Goal: Information Seeking & Learning: Learn about a topic

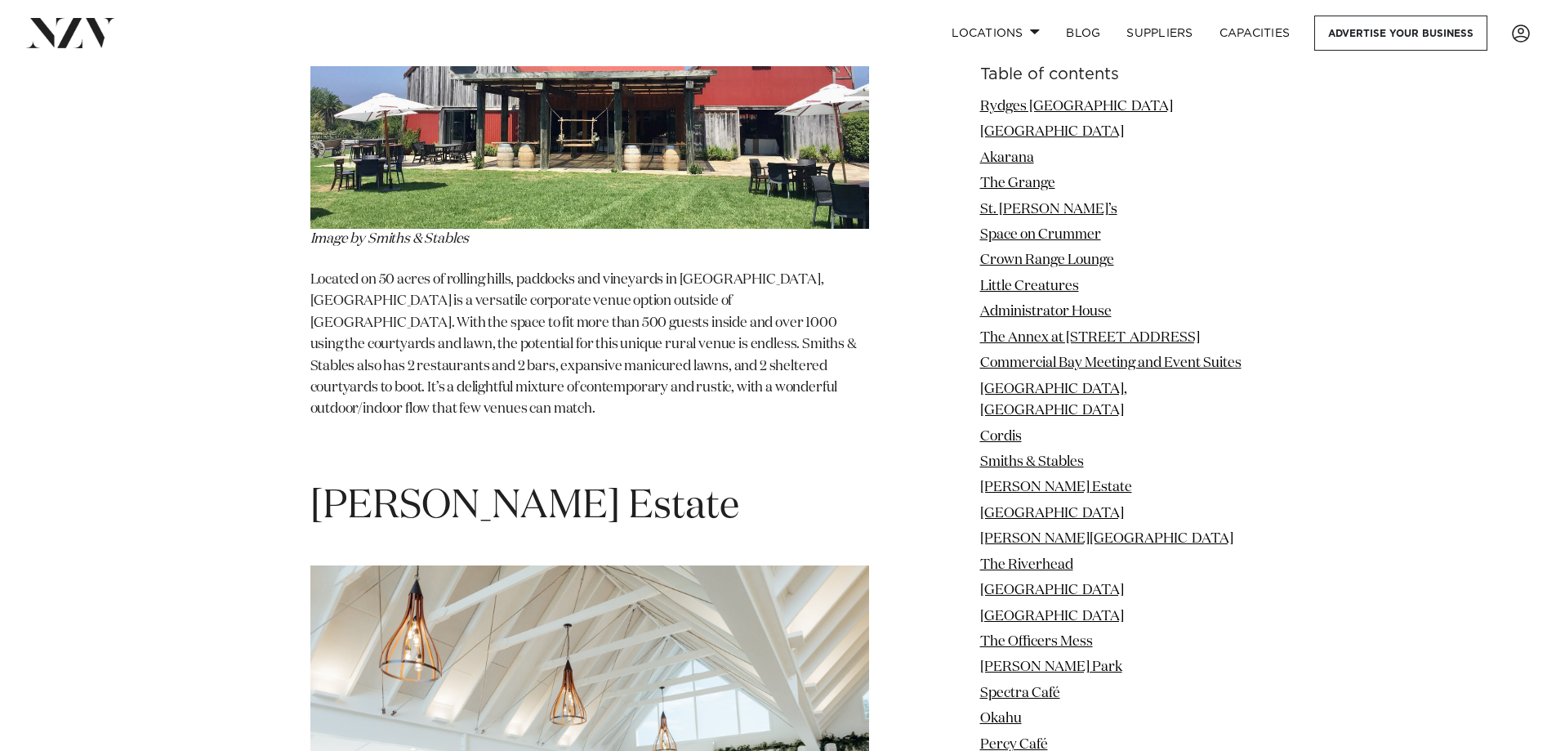
scroll to position [11521, 0]
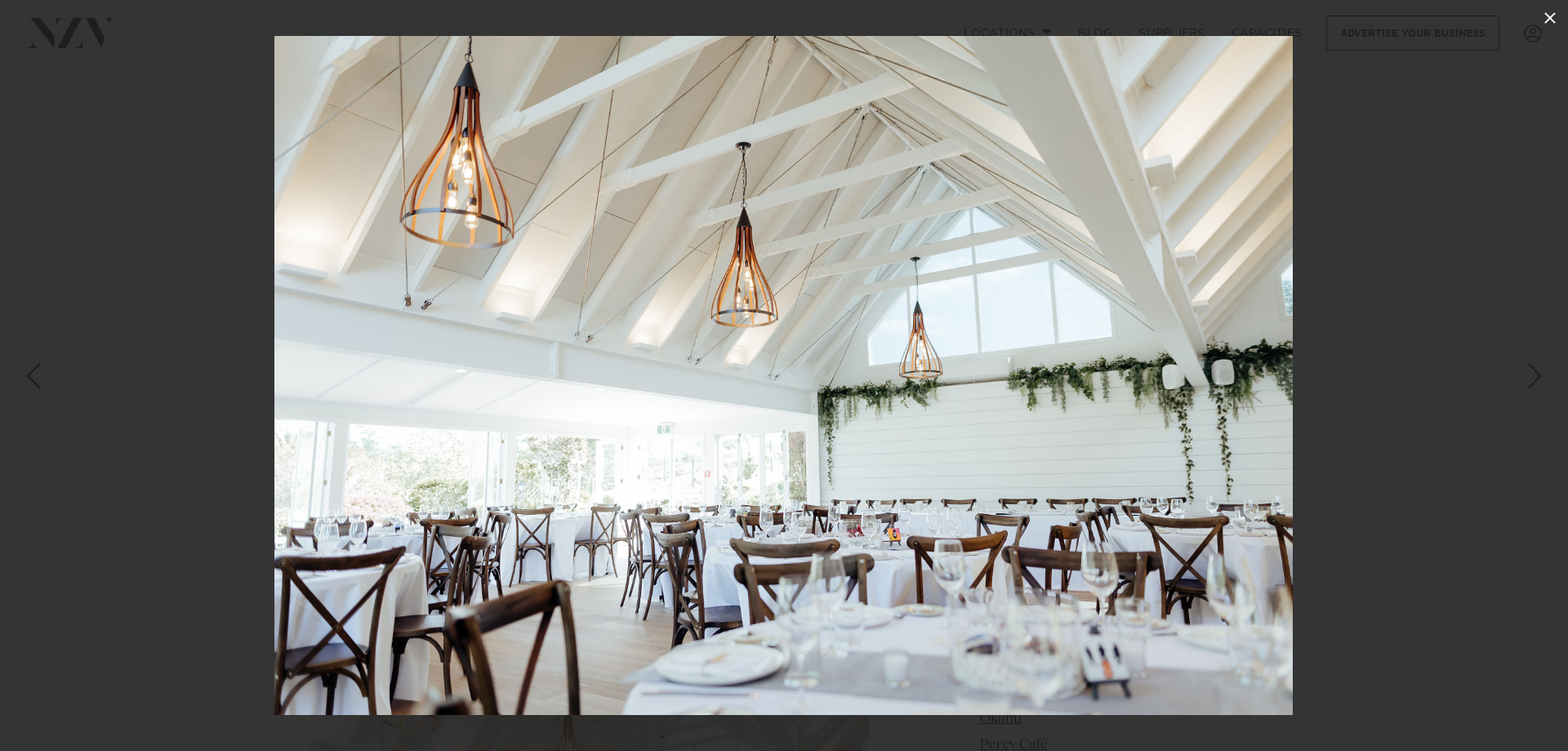
click at [1551, 16] on icon at bounding box center [1549, 17] width 11 height 11
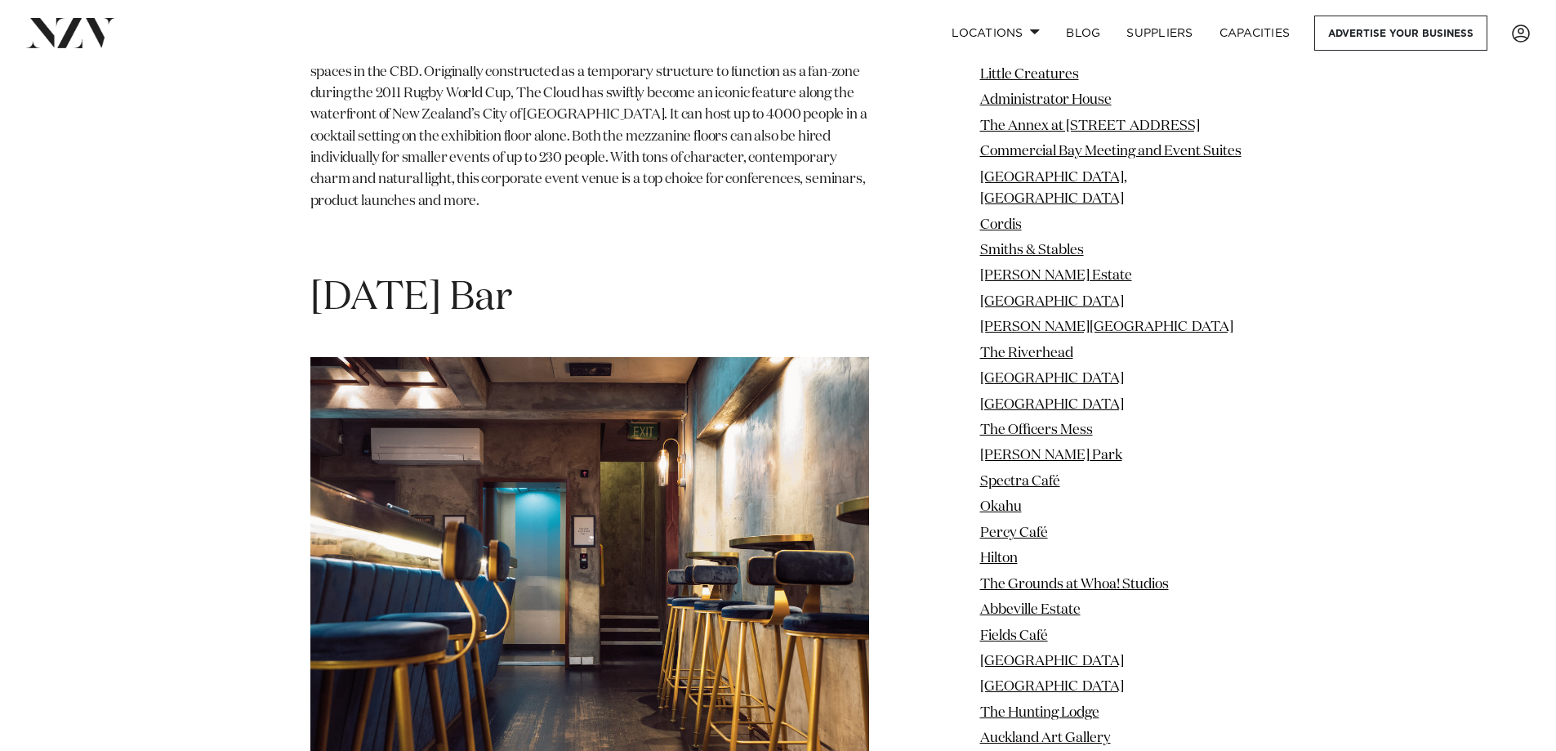
scroll to position [27208, 0]
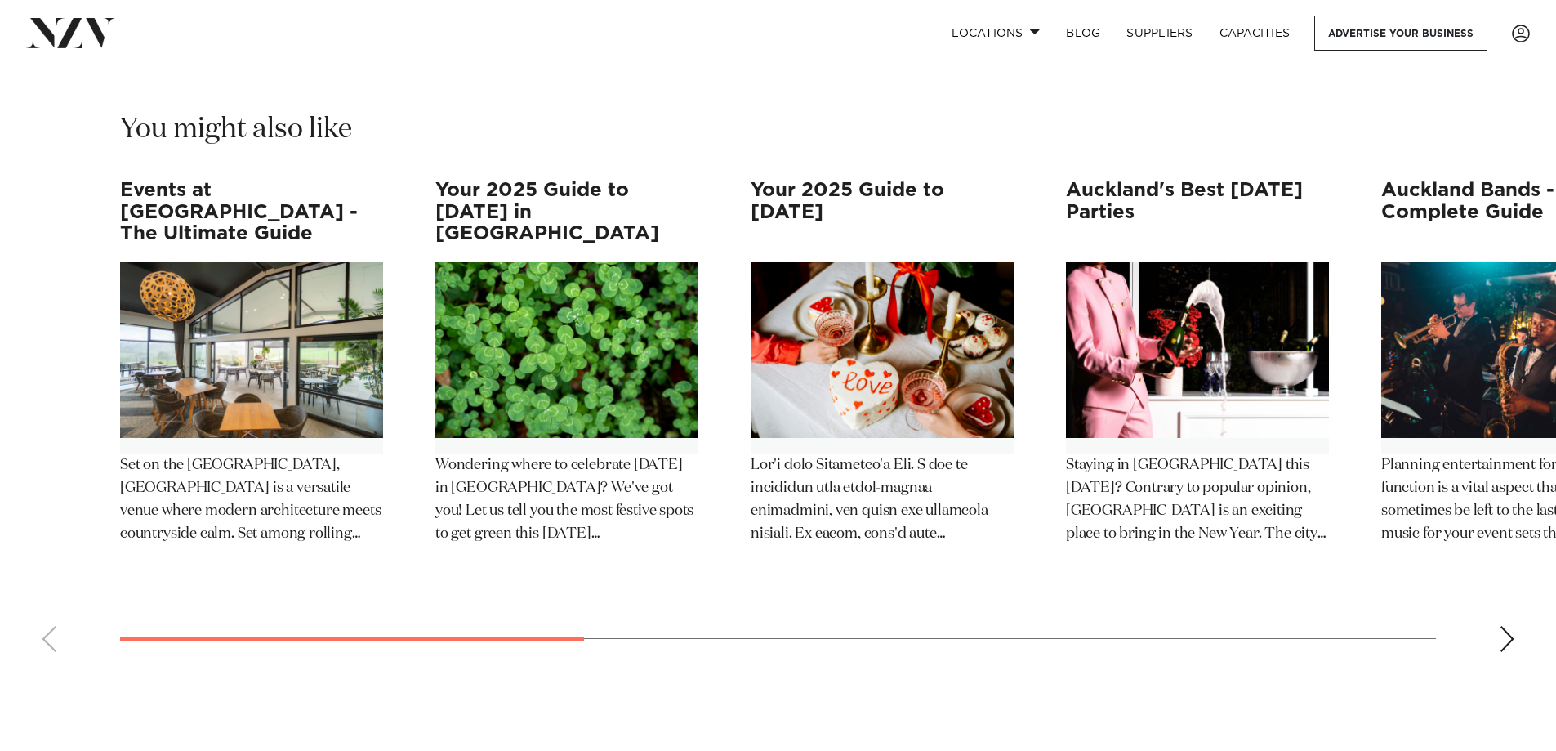
scroll to position [8416, 0]
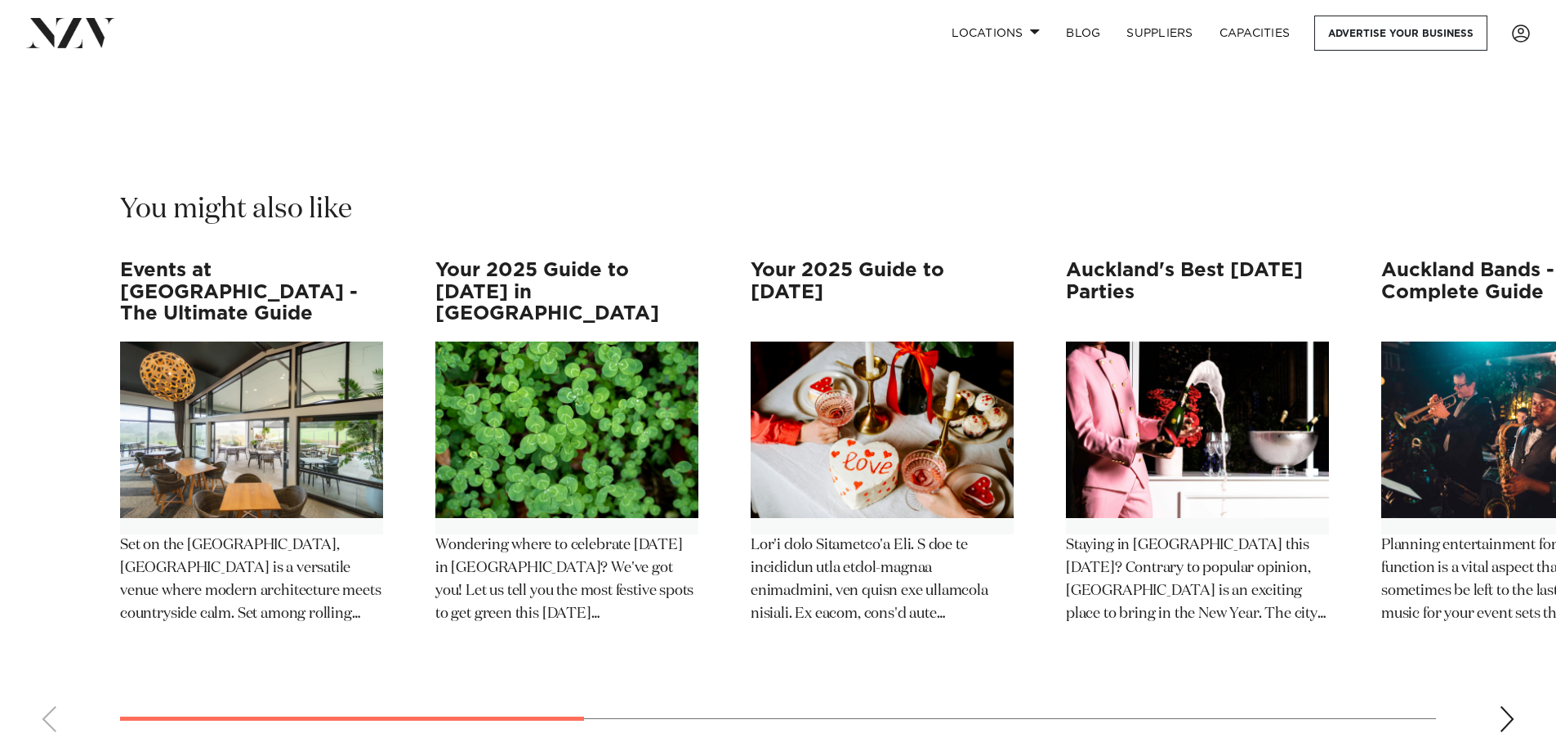
click at [1507, 706] on div "Next slide" at bounding box center [1507, 719] width 16 height 26
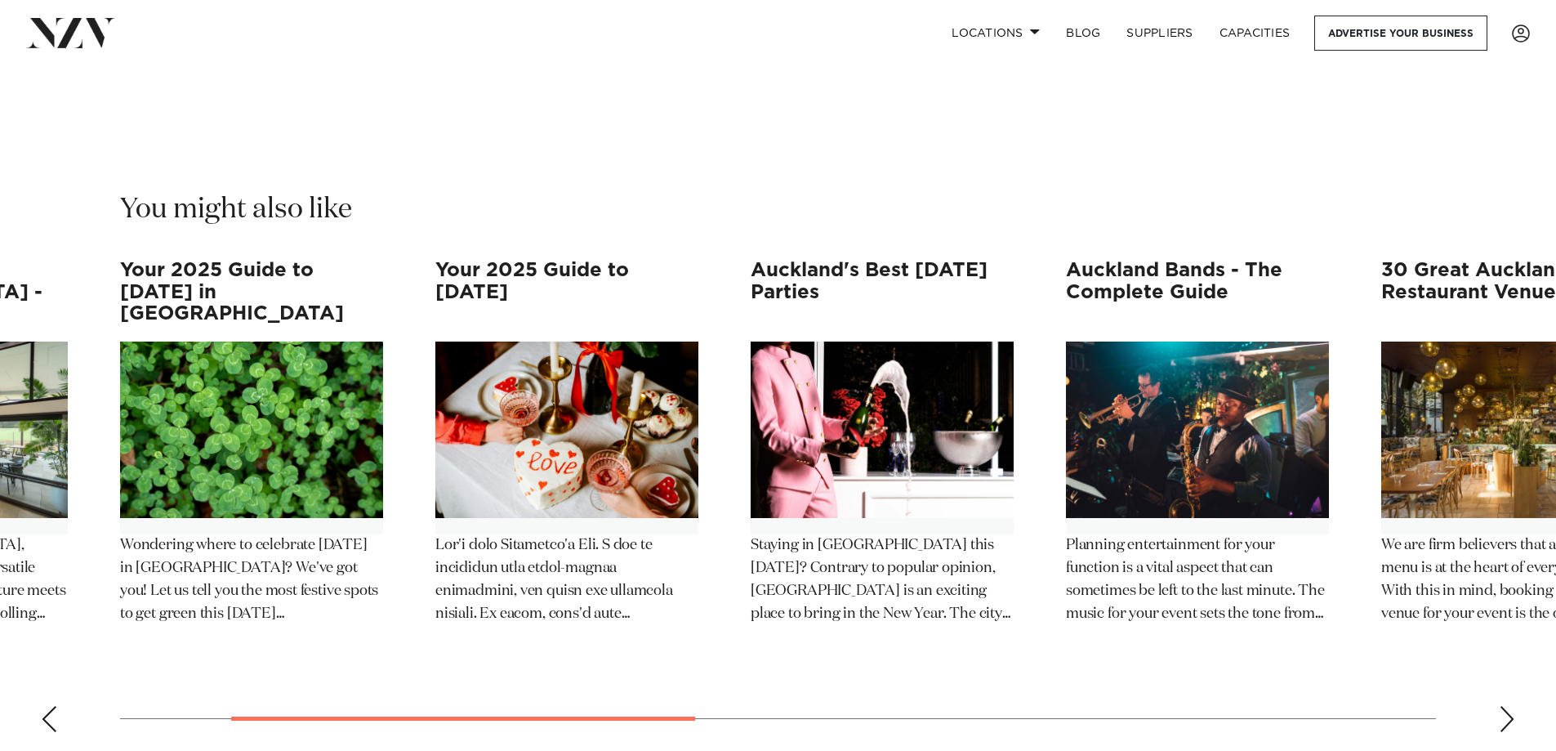
click at [1507, 706] on div "Next slide" at bounding box center [1507, 719] width 16 height 26
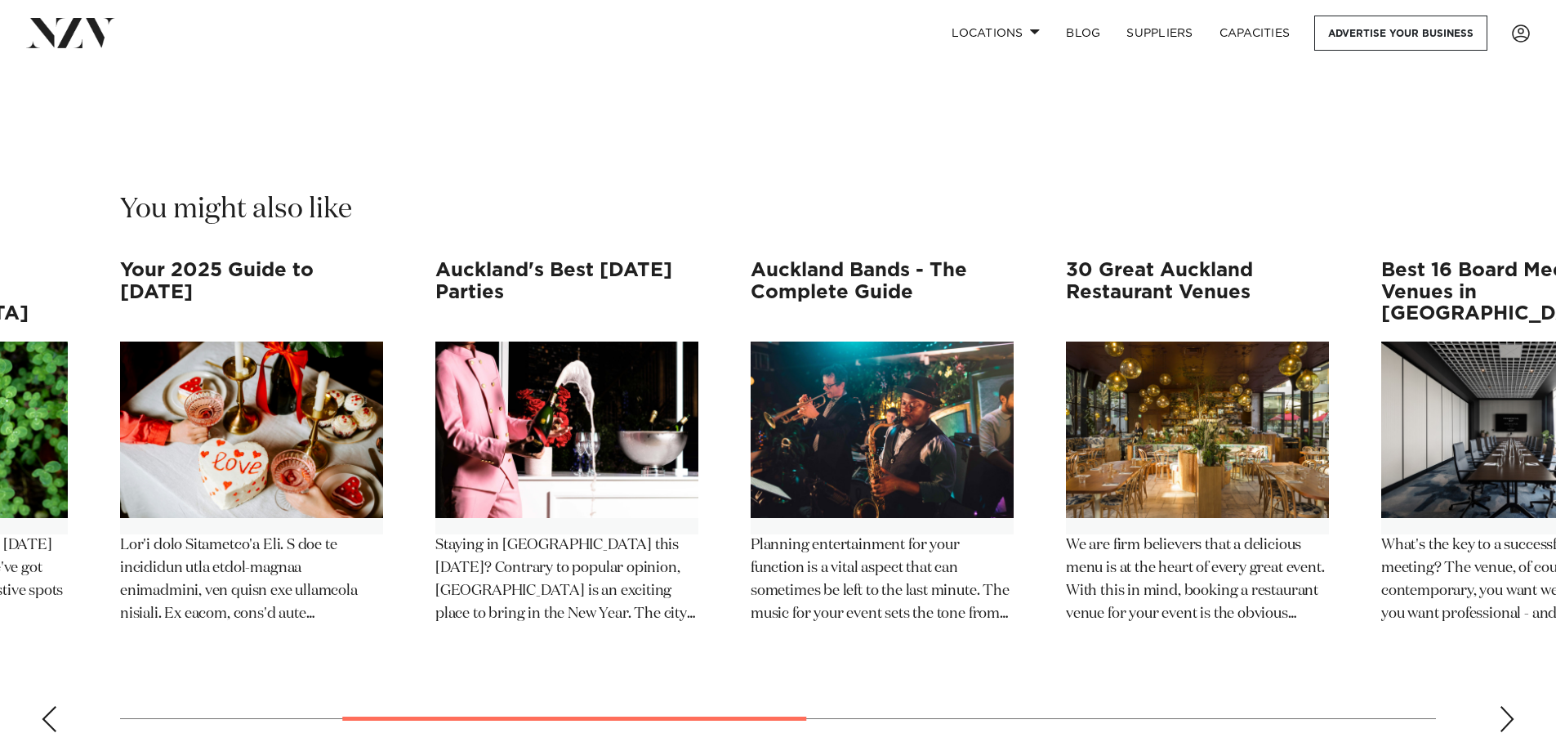
click at [1507, 706] on div "Next slide" at bounding box center [1507, 719] width 16 height 26
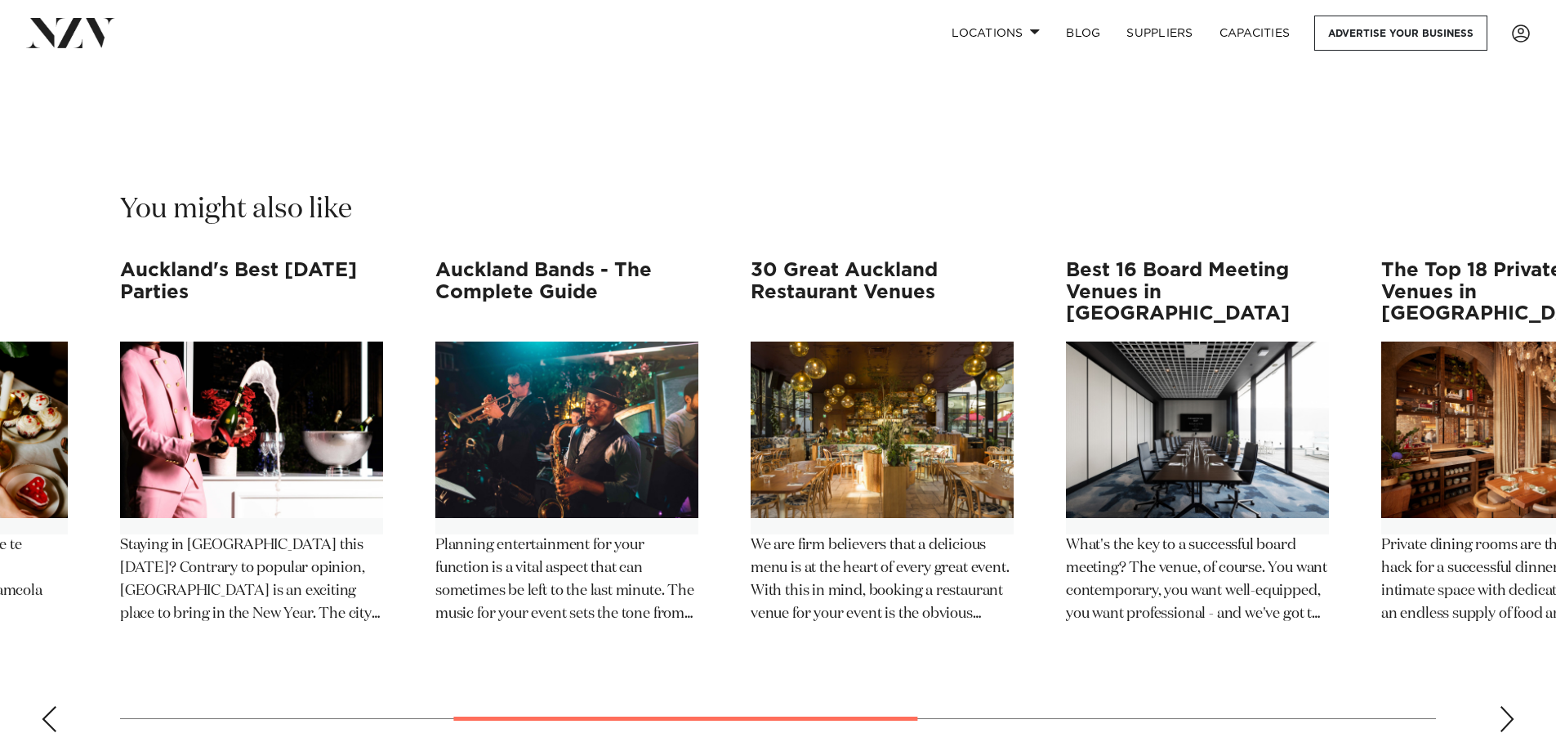
click at [1512, 706] on div "Next slide" at bounding box center [1507, 719] width 16 height 26
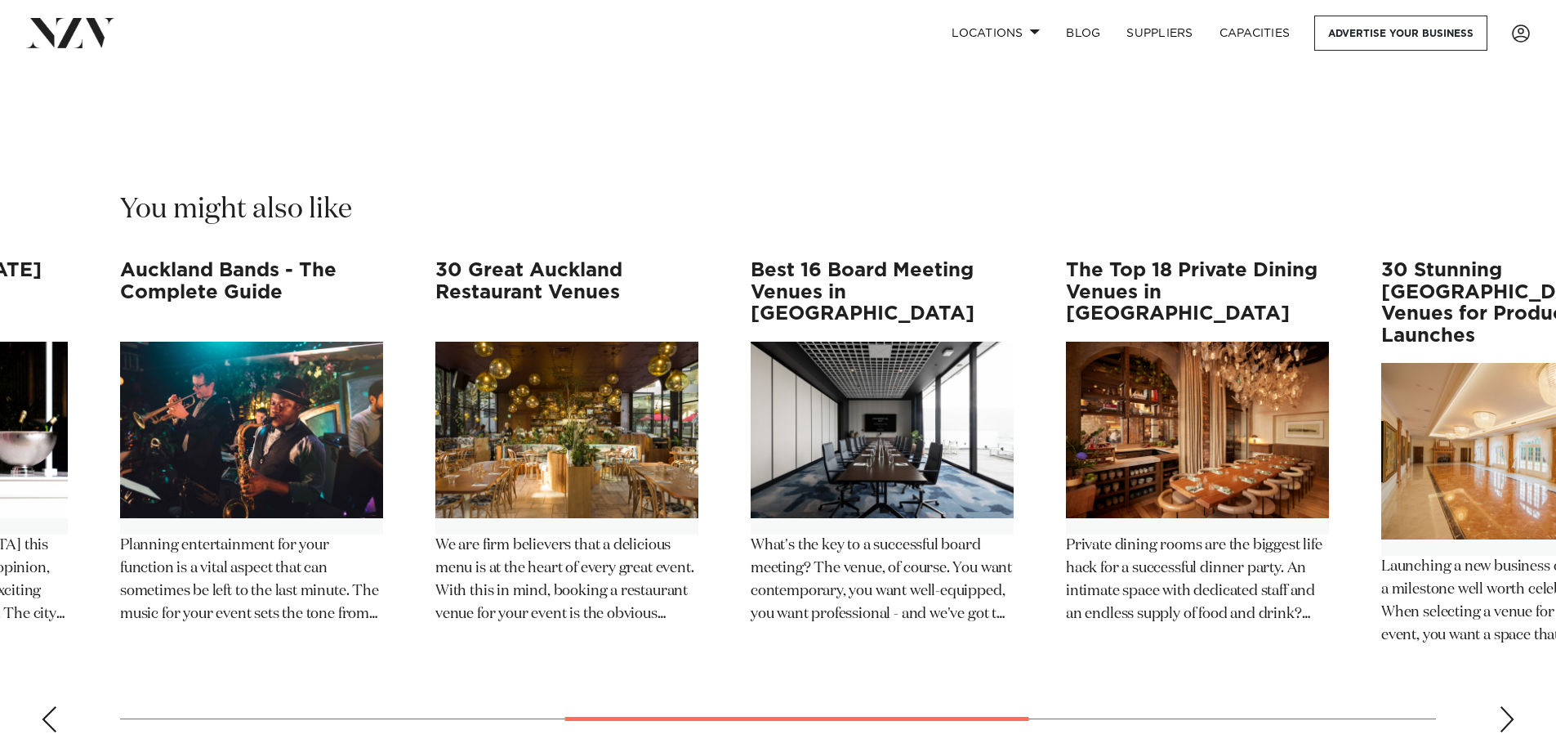
click at [544, 342] on img "6 / 12" at bounding box center [566, 430] width 263 height 176
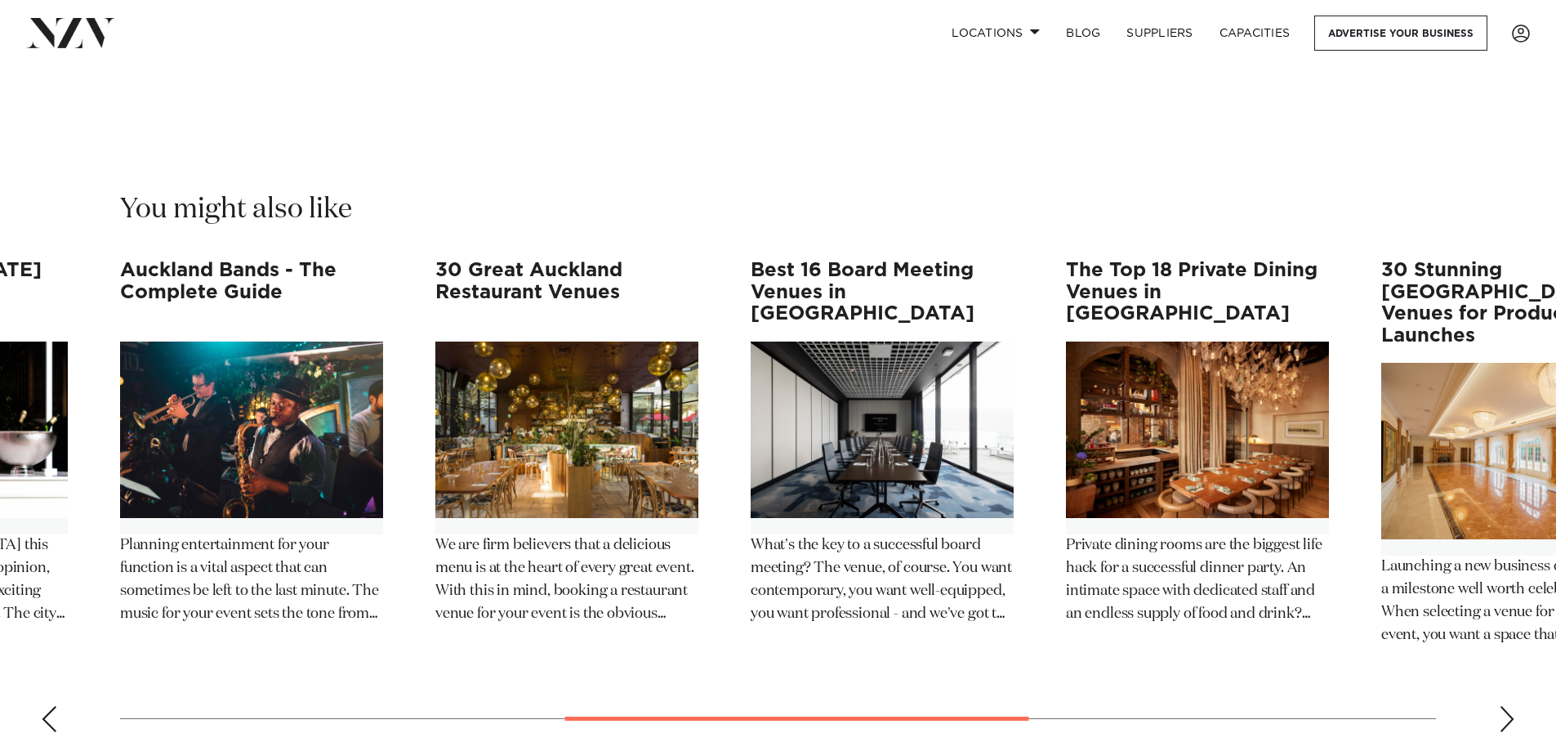
click at [1162, 260] on h3 "The Top 18 Private Dining Venues in Auckland" at bounding box center [1197, 292] width 263 height 65
click at [1506, 706] on div "Next slide" at bounding box center [1507, 719] width 16 height 26
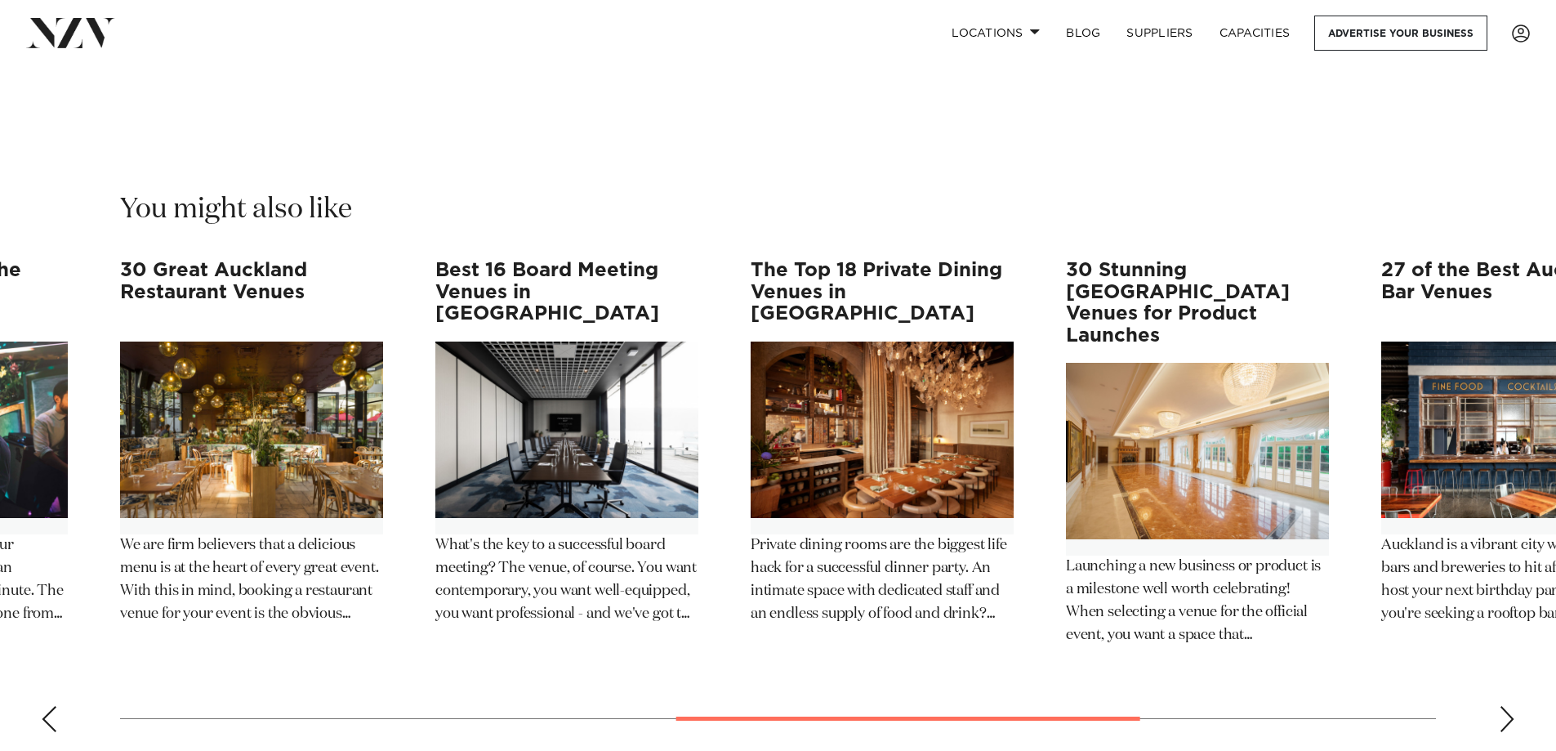
click at [1506, 706] on div "Next slide" at bounding box center [1507, 719] width 16 height 26
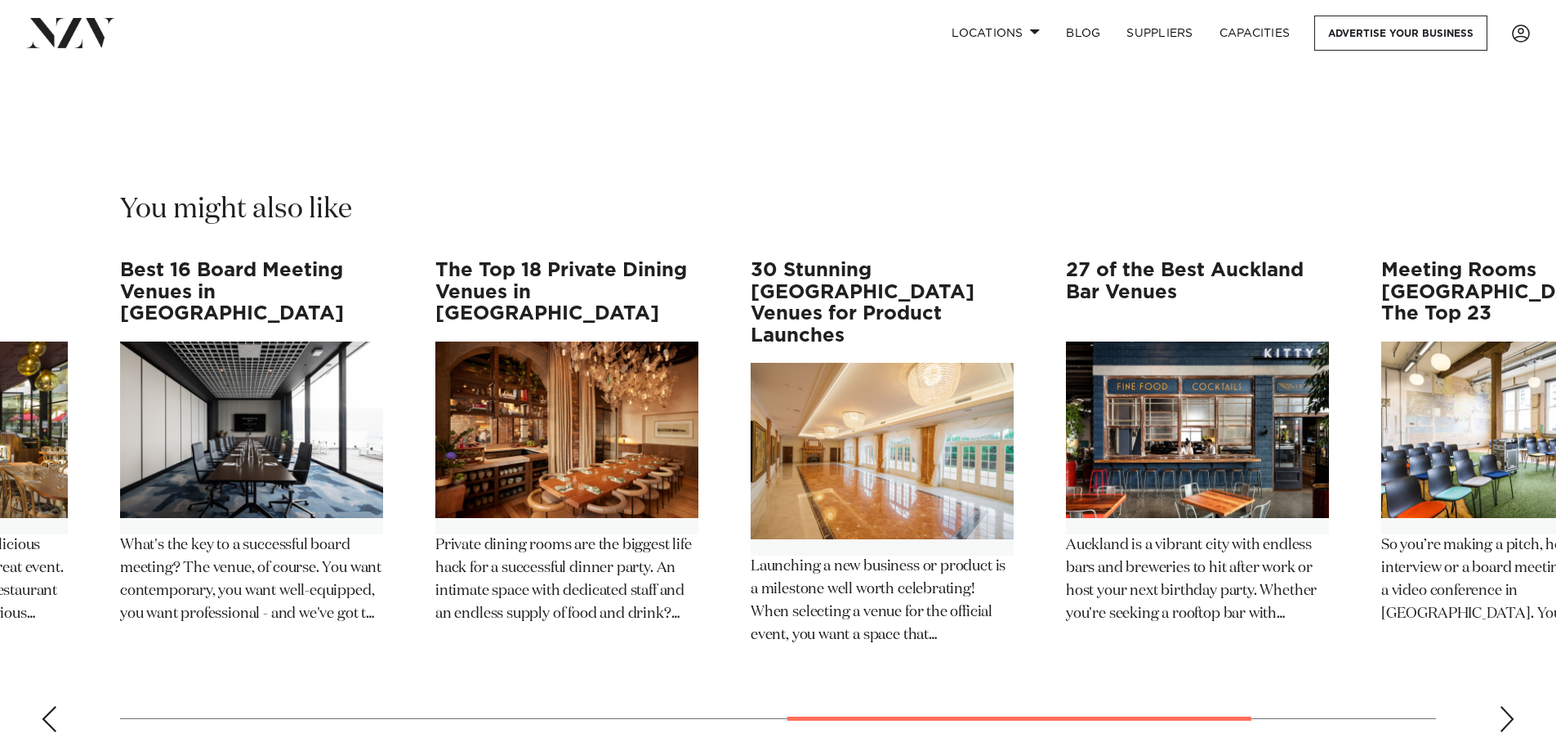
click at [1506, 706] on div "Next slide" at bounding box center [1507, 719] width 16 height 26
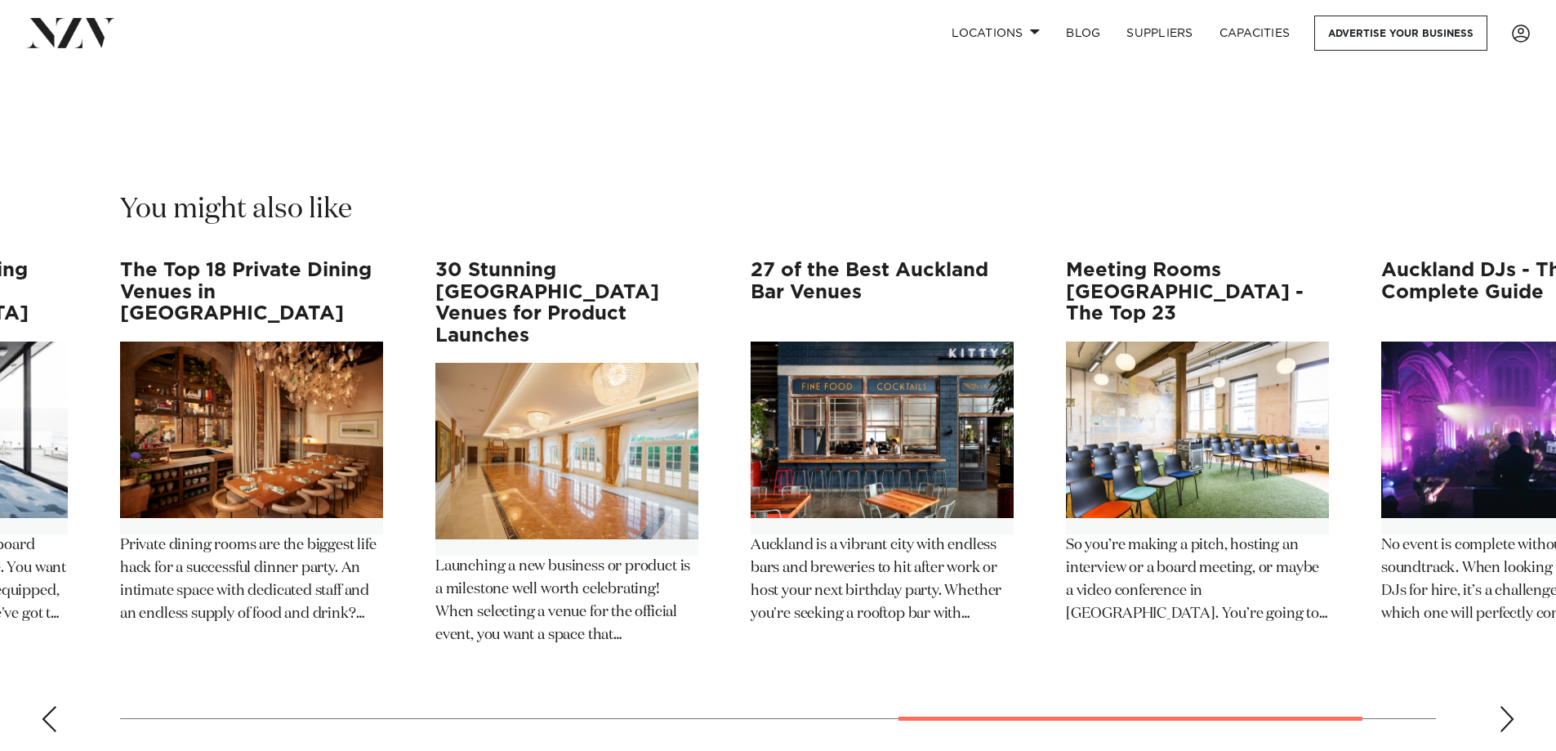
click at [1506, 706] on div "Next slide" at bounding box center [1507, 719] width 16 height 26
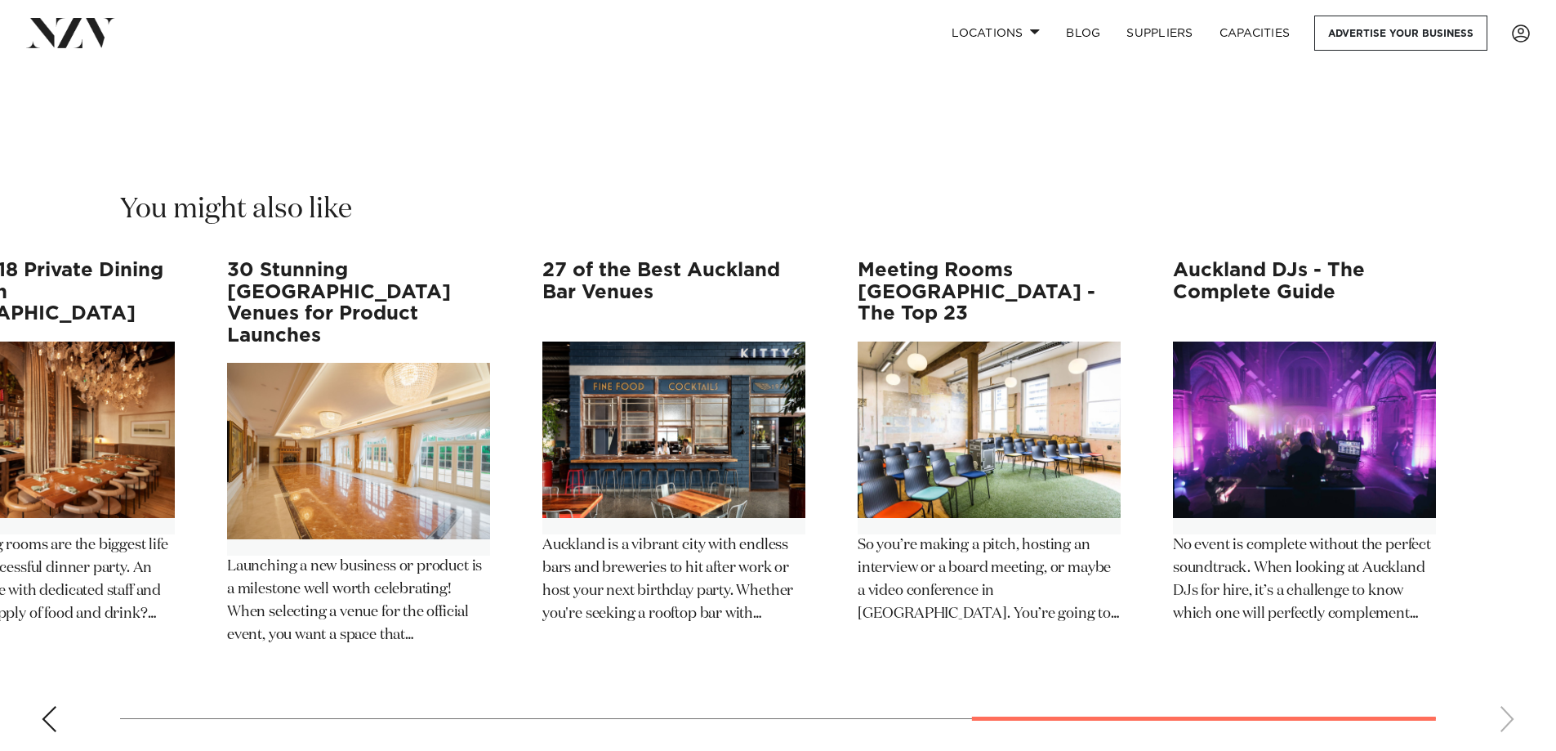
click at [1506, 634] on swiper-container "Events at Wainui Golf Club - The Ultimate Guide Set on the North Shore, Wainui …" at bounding box center [778, 502] width 1556 height 485
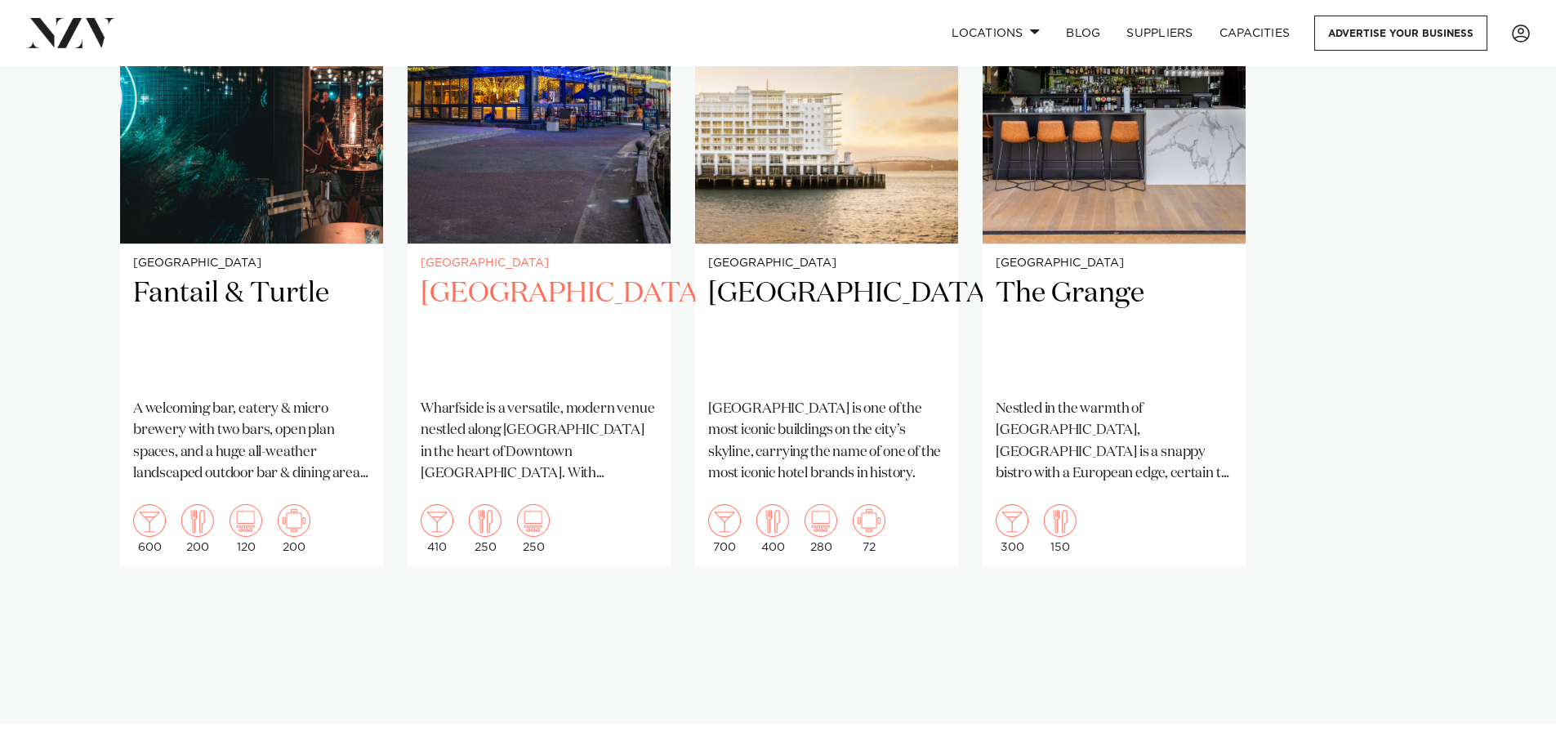
scroll to position [1226, 0]
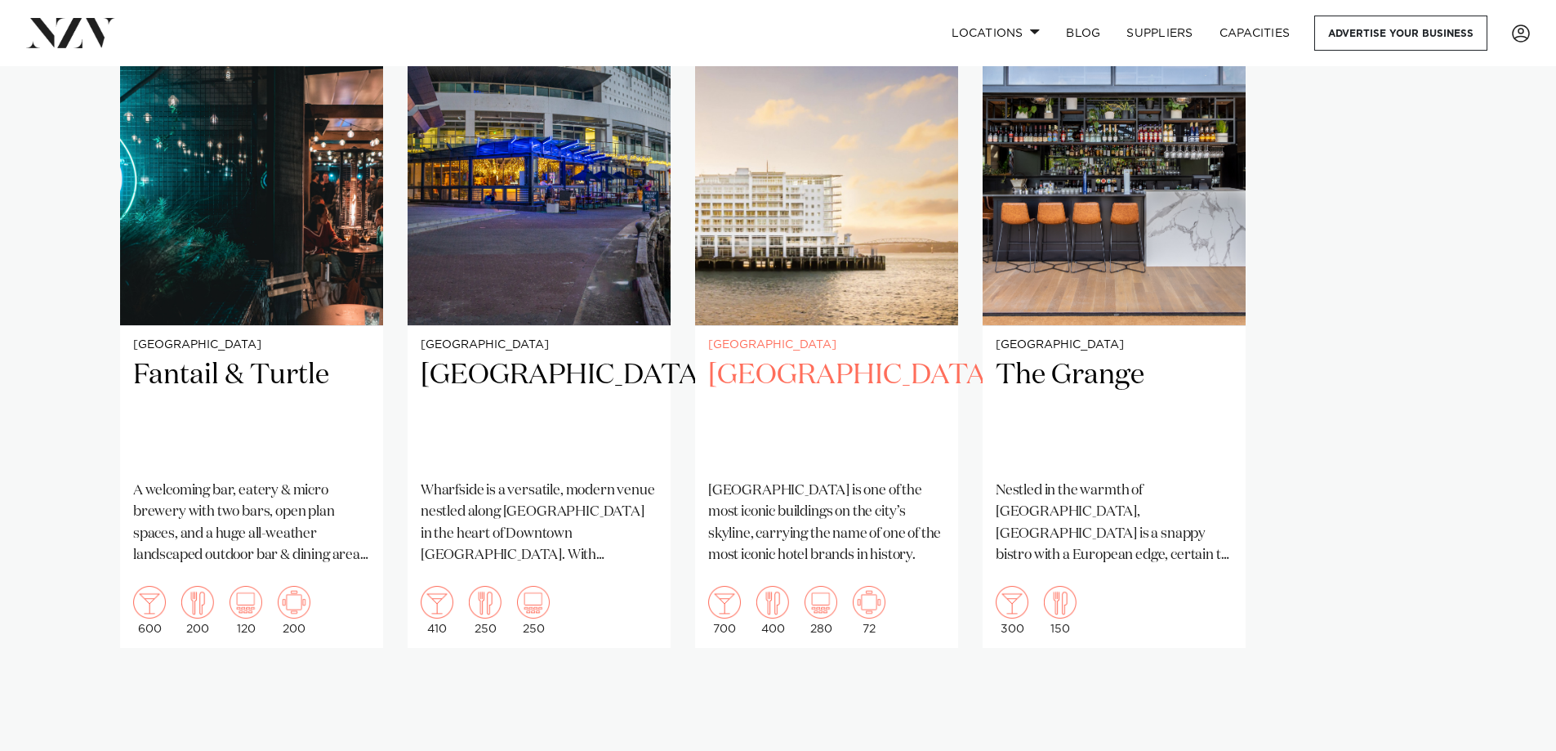
click at [831, 361] on h2 "[GEOGRAPHIC_DATA]" at bounding box center [826, 412] width 237 height 110
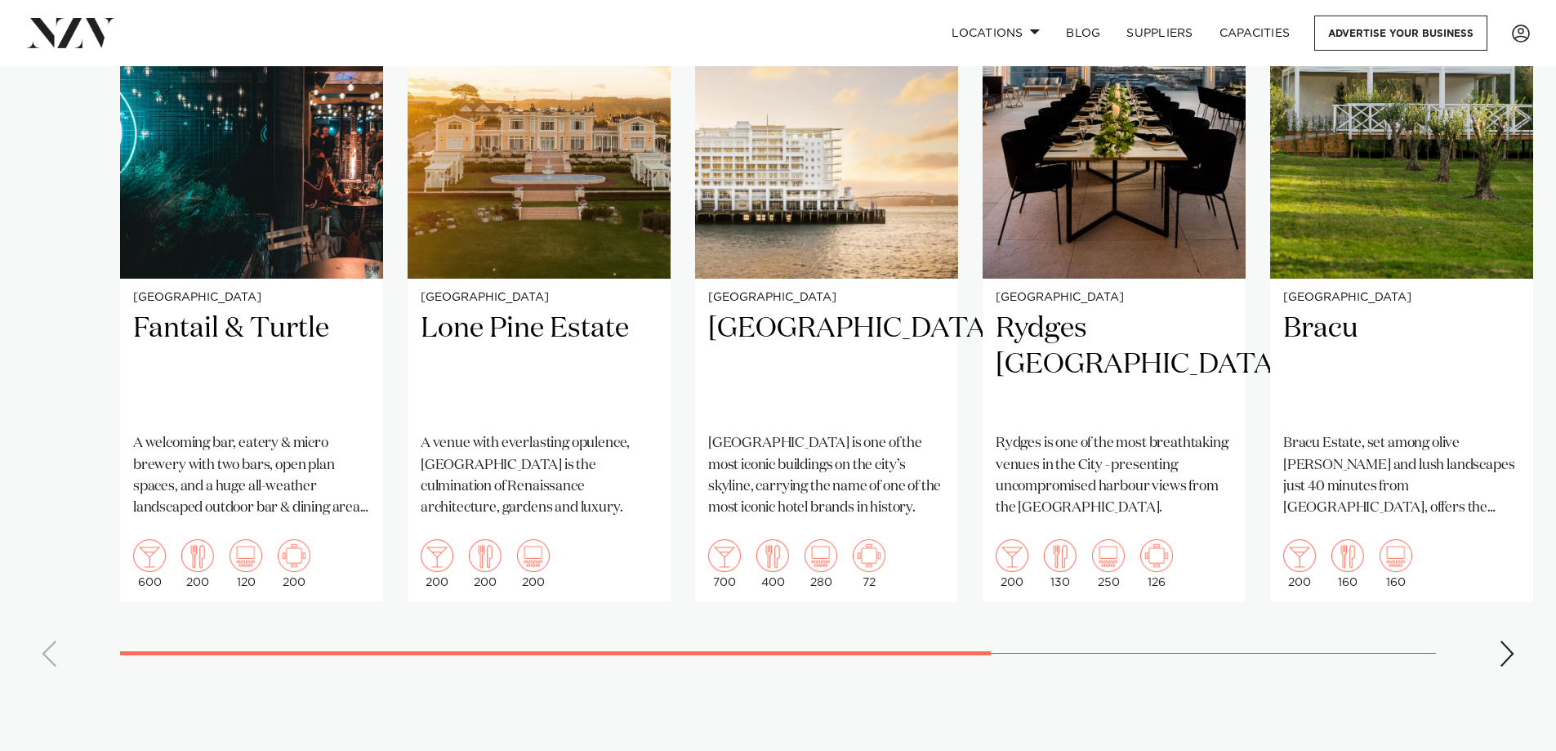
scroll to position [1389, 0]
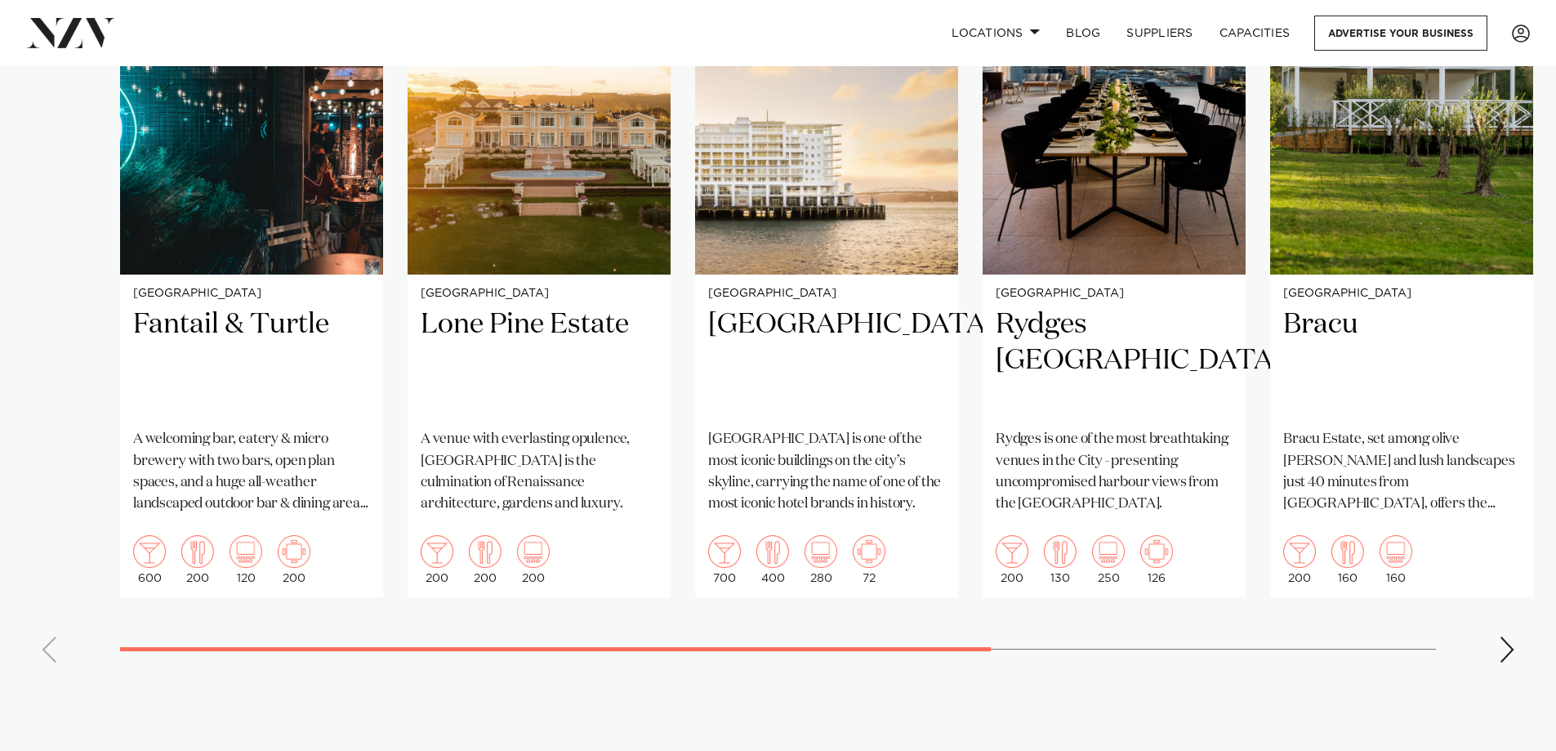
click at [1507, 636] on div "Next slide" at bounding box center [1507, 649] width 16 height 26
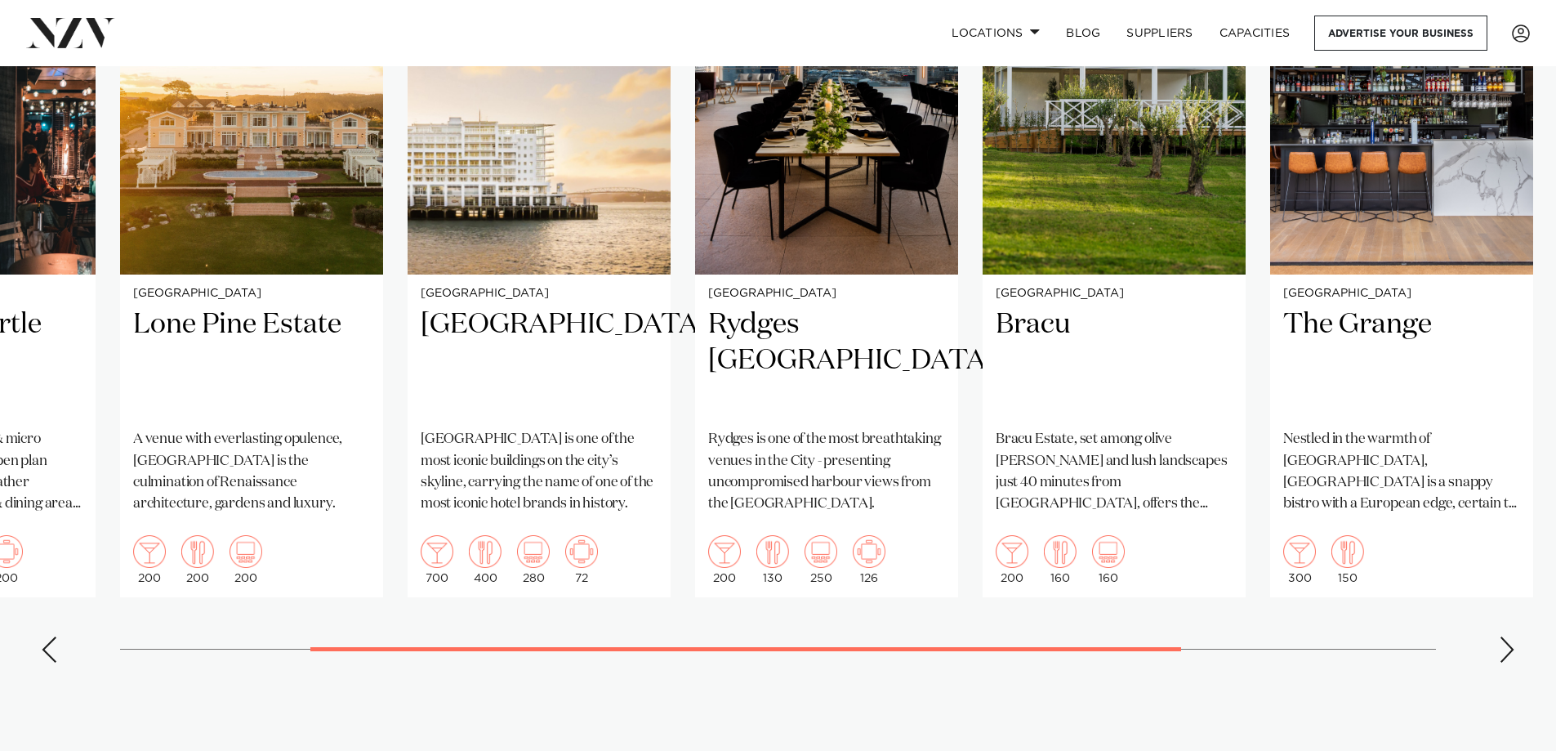
click at [1507, 636] on div "Next slide" at bounding box center [1507, 649] width 16 height 26
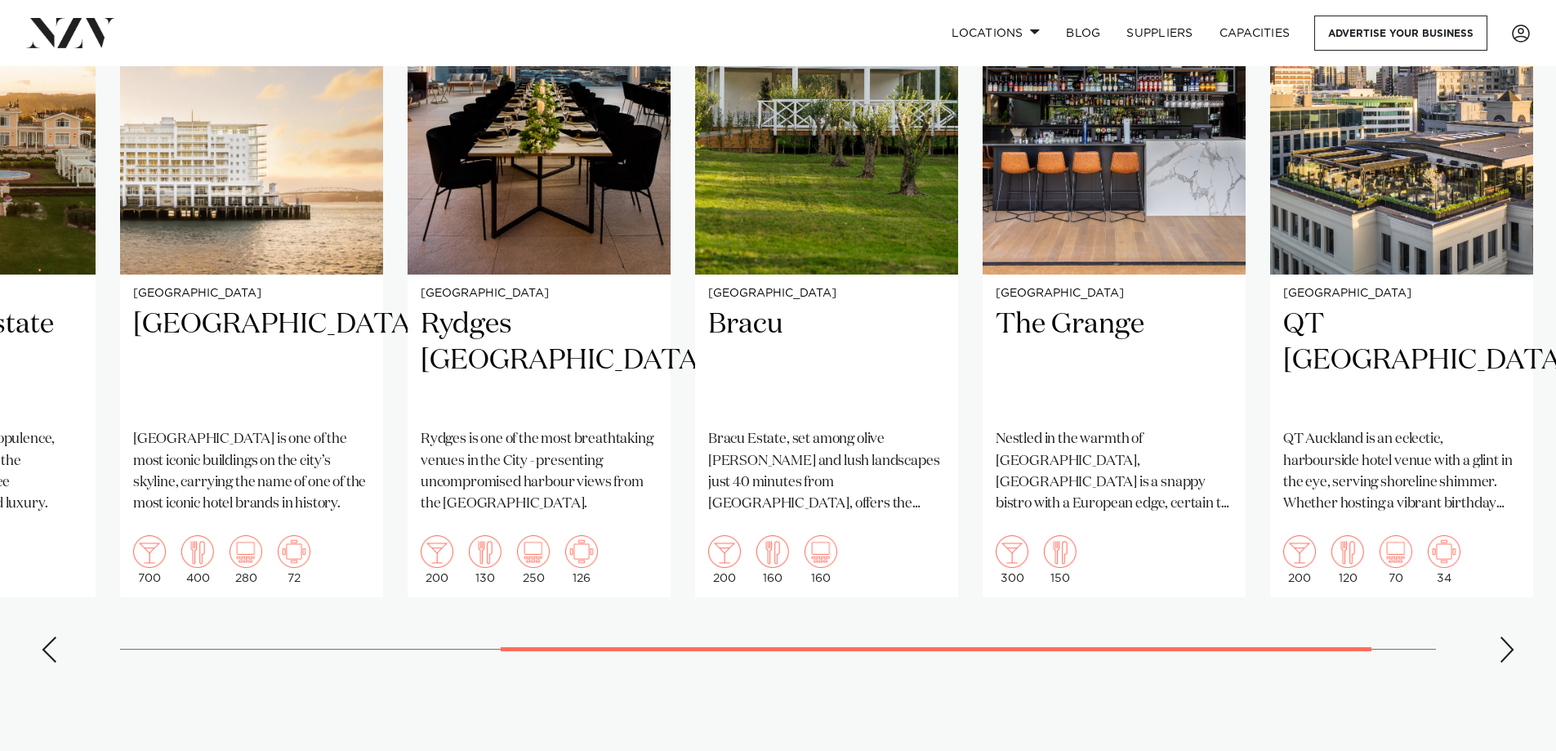
click at [1507, 636] on div "Next slide" at bounding box center [1507, 649] width 16 height 26
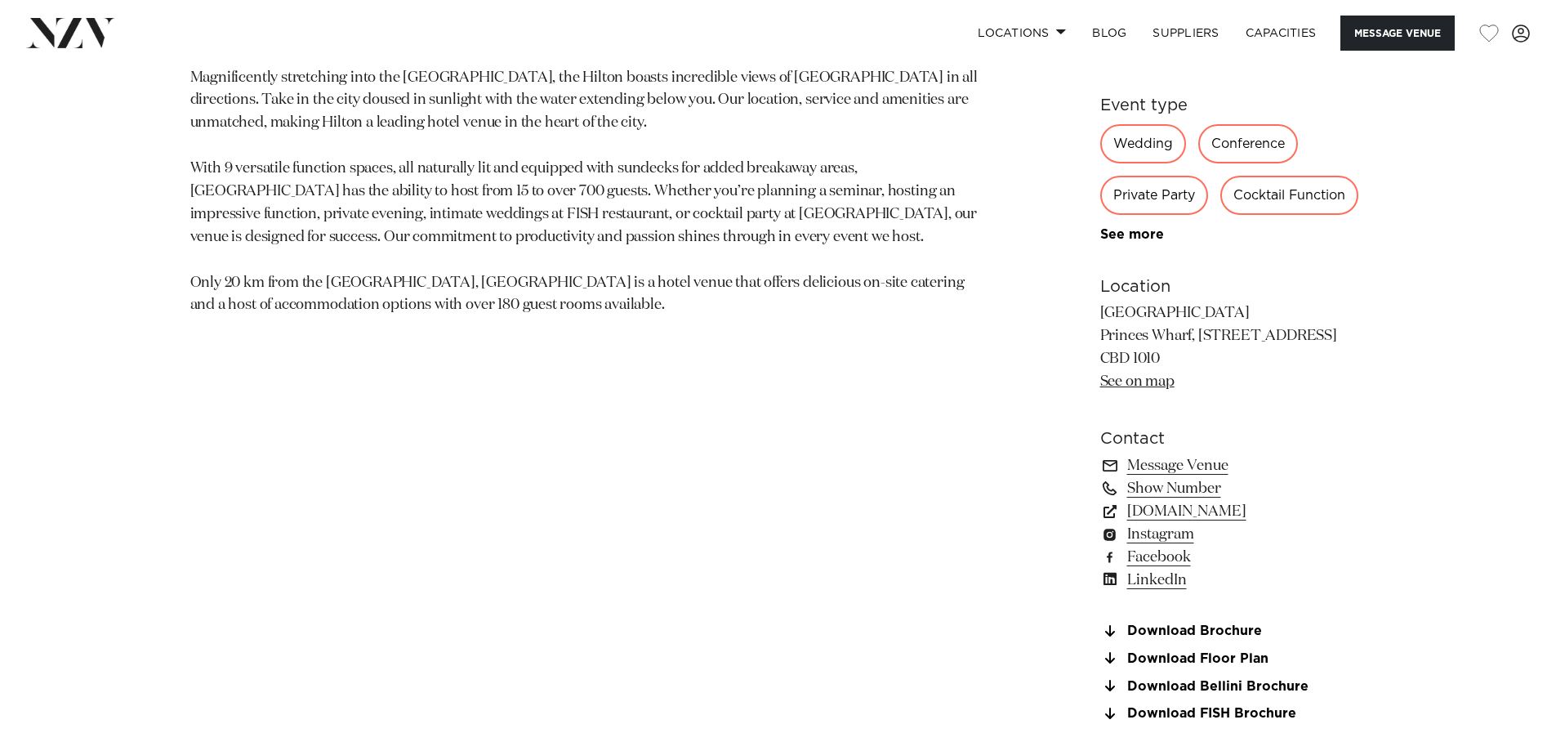
scroll to position [1062, 0]
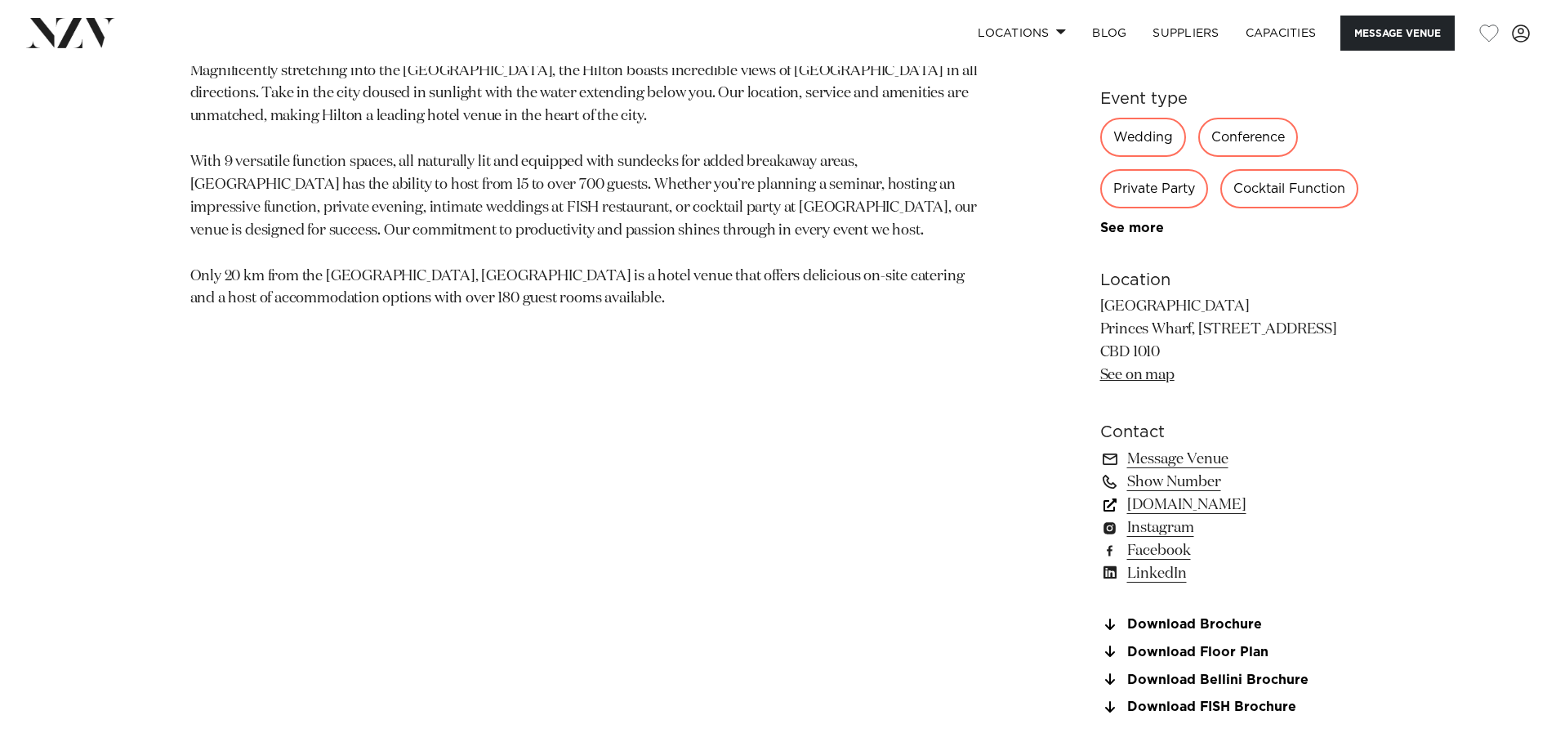
click at [1206, 504] on link "www.hilton.com" at bounding box center [1234, 505] width 266 height 23
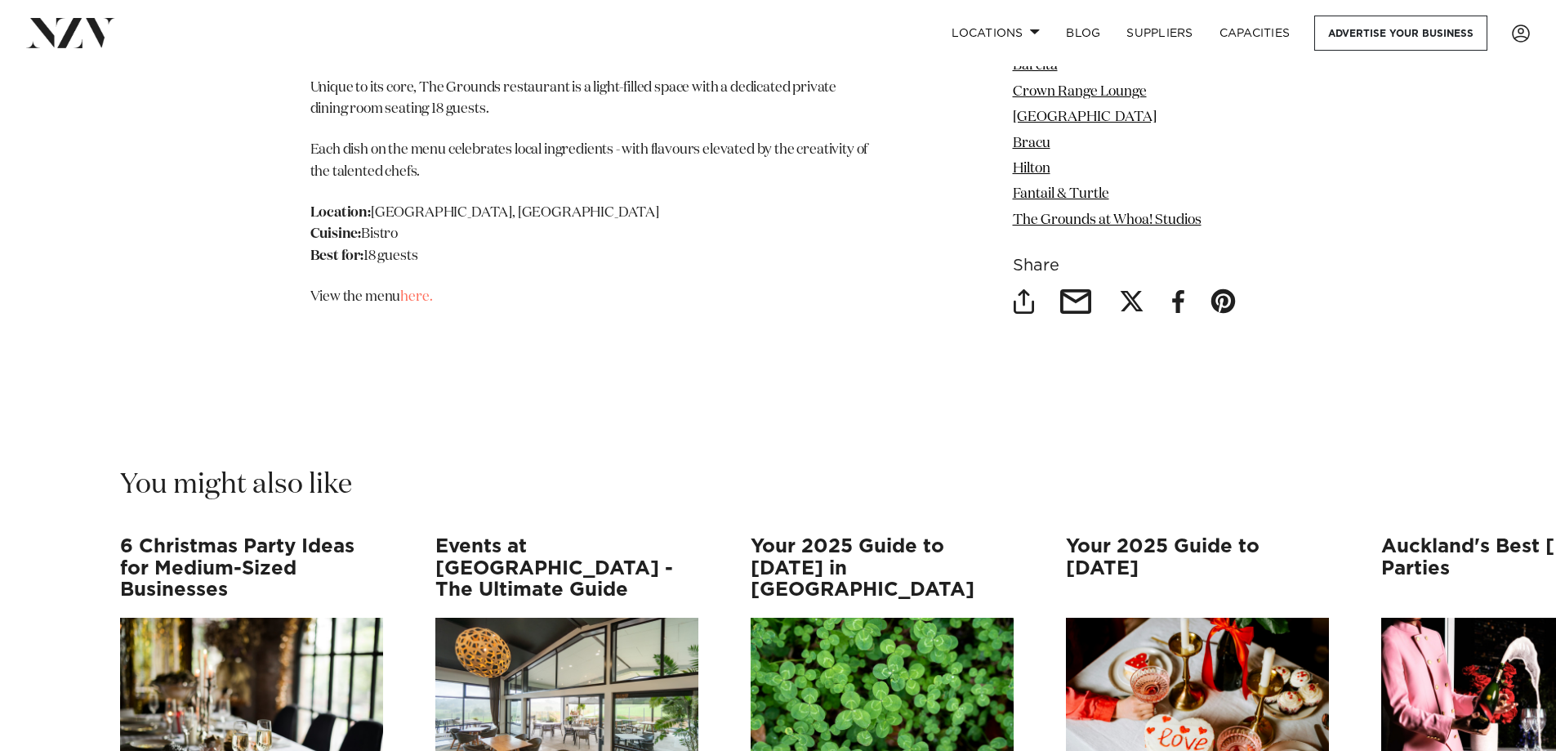
scroll to position [18220, 0]
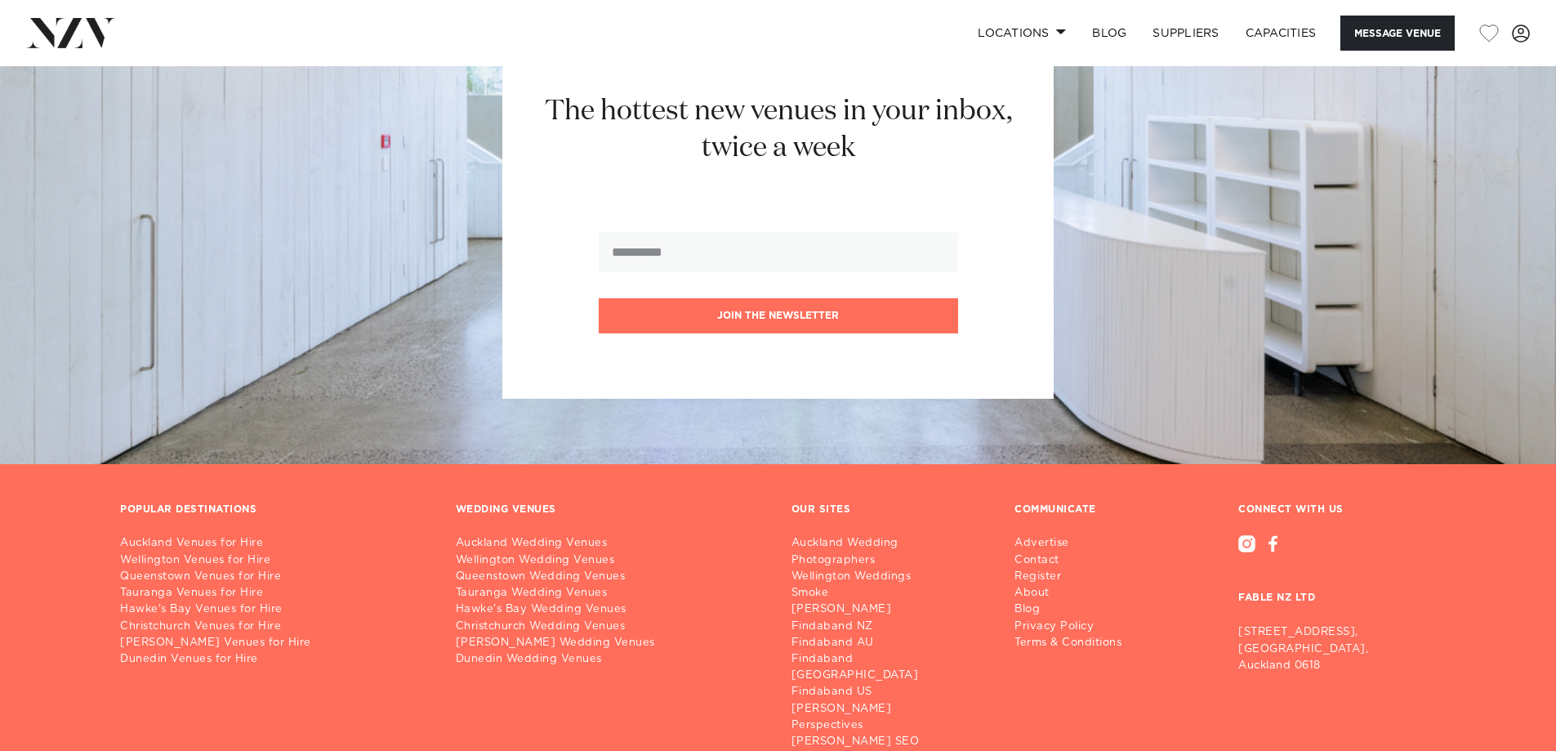
scroll to position [2742, 0]
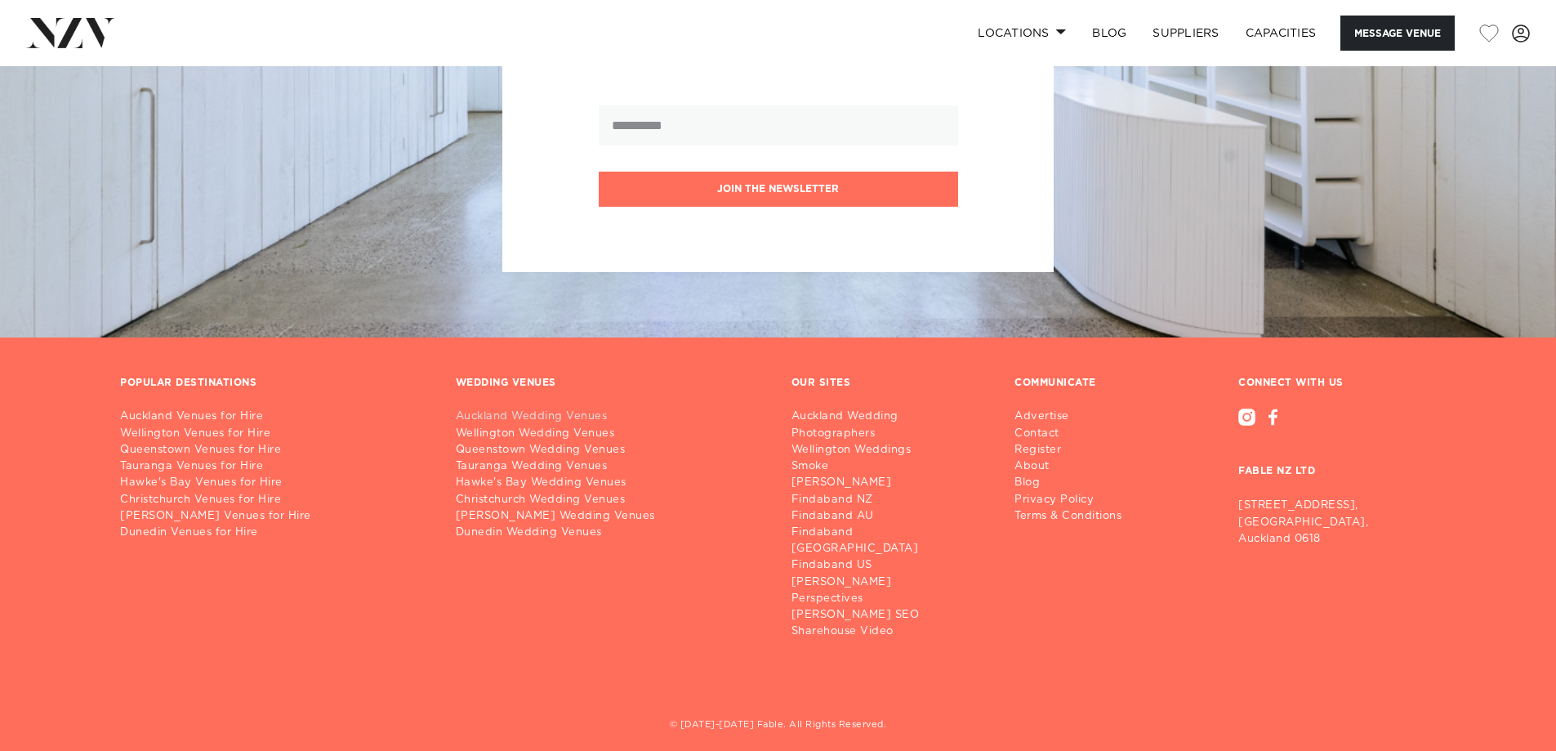
click at [594, 413] on link "Auckland Wedding Venues" at bounding box center [611, 417] width 310 height 16
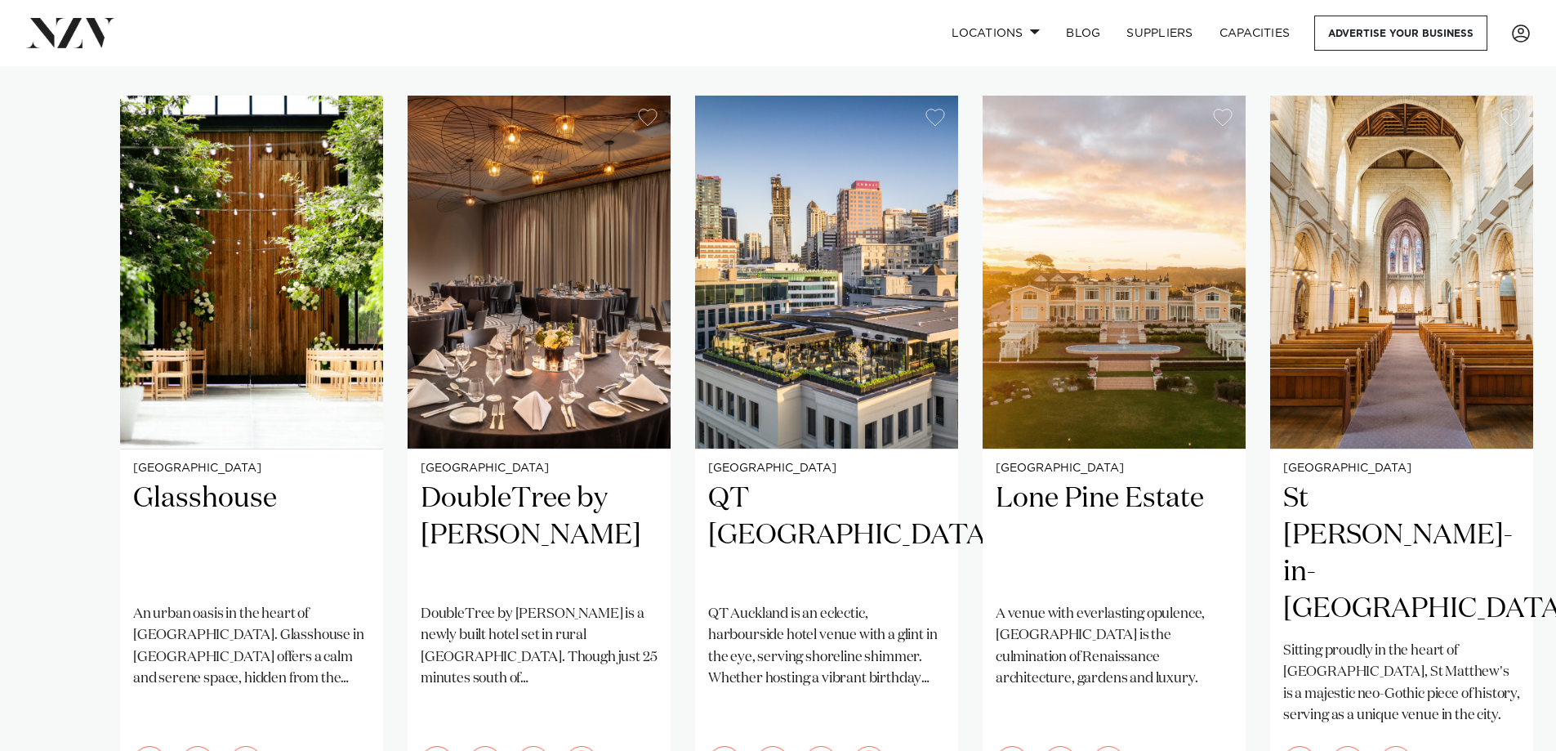
scroll to position [1144, 0]
